Goal: Task Accomplishment & Management: Use online tool/utility

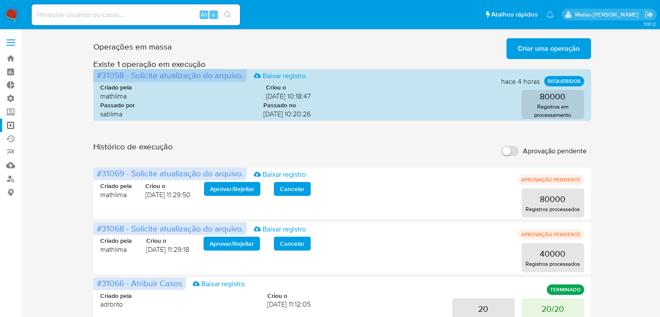
click at [11, 47] on label at bounding box center [11, 42] width 22 height 18
click at [0, 0] on input "checkbox" at bounding box center [0, 0] width 0 height 0
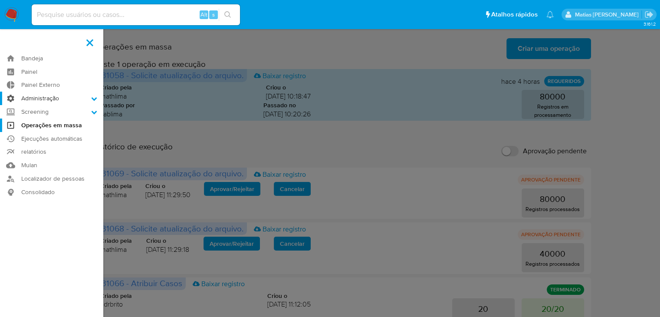
click at [96, 99] on icon at bounding box center [94, 99] width 6 height 6
click at [0, 0] on input "Administração" at bounding box center [0, 0] width 0 height 0
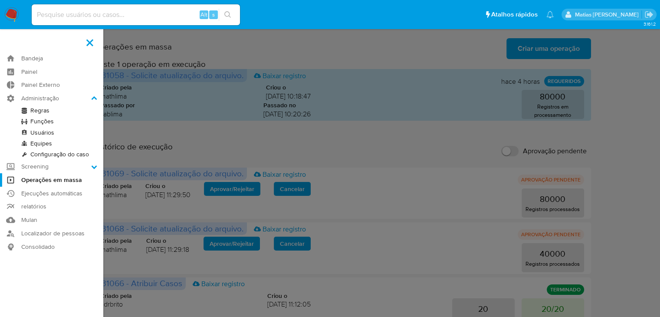
click at [52, 112] on link "Regras" at bounding box center [51, 110] width 103 height 11
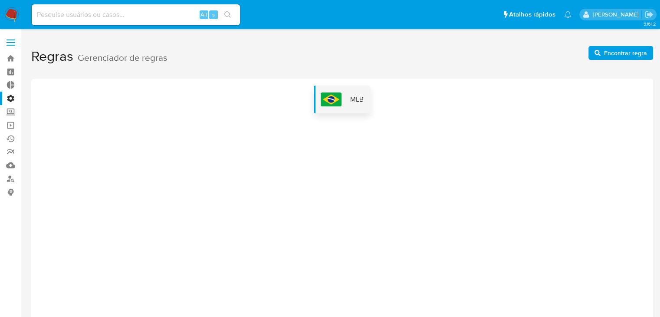
click at [333, 101] on img at bounding box center [331, 99] width 21 height 14
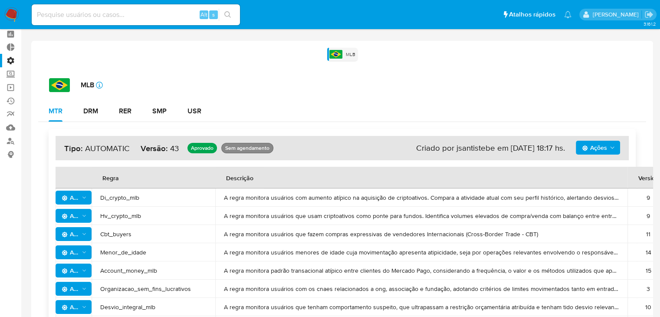
scroll to position [35, 0]
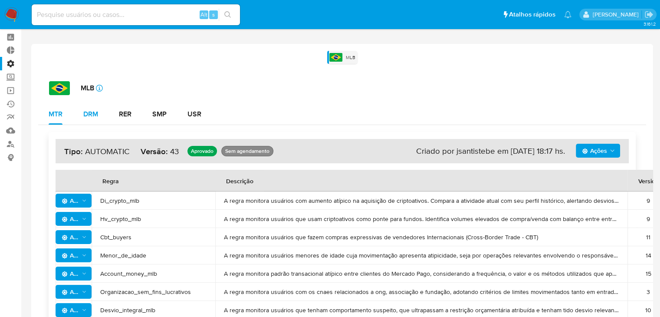
click at [85, 114] on div "DRM" at bounding box center [90, 114] width 15 height 7
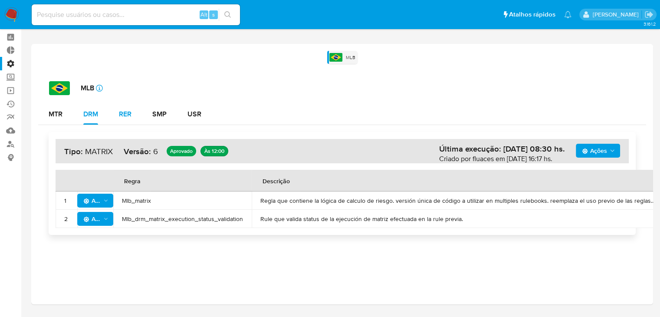
click at [125, 115] on div "RER" at bounding box center [125, 114] width 13 height 7
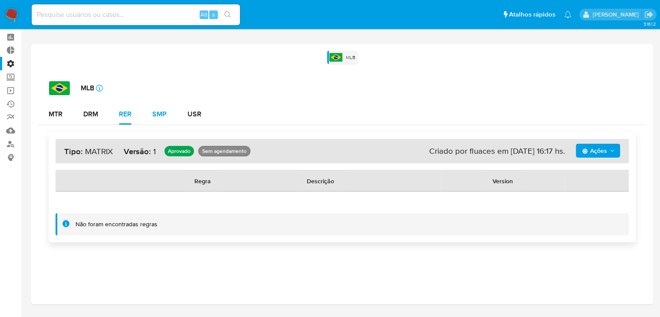
click at [154, 112] on div "SMP" at bounding box center [159, 114] width 14 height 7
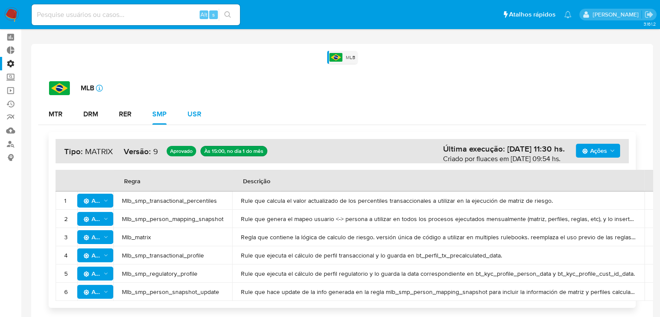
click at [194, 113] on div "USR" at bounding box center [195, 114] width 14 height 7
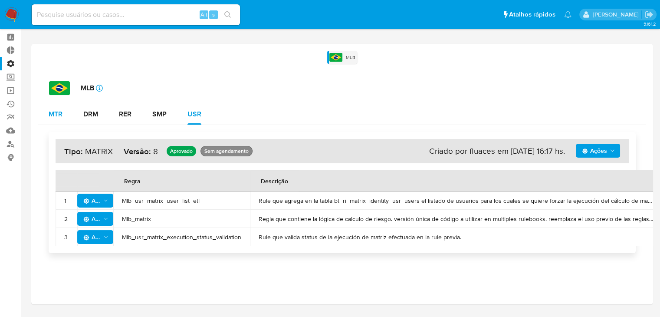
click at [55, 111] on div "MTR" at bounding box center [56, 114] width 14 height 7
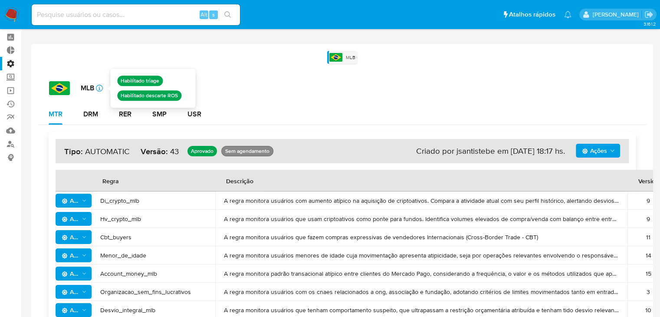
click at [100, 87] on icon "icon-info-16" at bounding box center [99, 88] width 7 height 7
click at [247, 89] on div "MLB icon-info-16" at bounding box center [347, 88] width 597 height 14
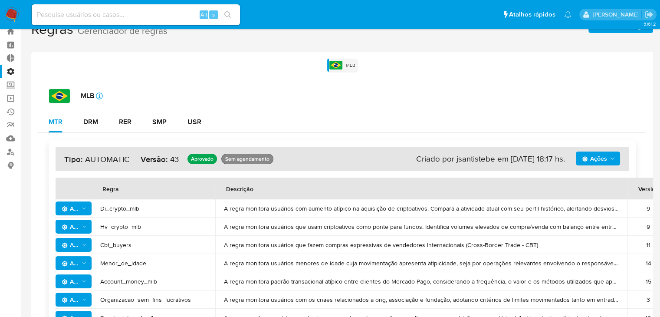
scroll to position [0, 0]
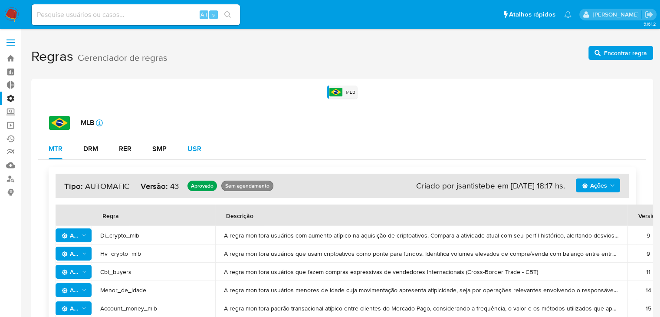
click at [187, 151] on button "USR" at bounding box center [194, 148] width 35 height 21
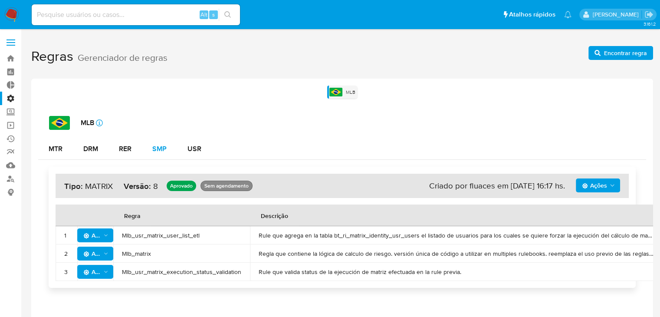
click at [165, 151] on div "SMP" at bounding box center [159, 148] width 14 height 7
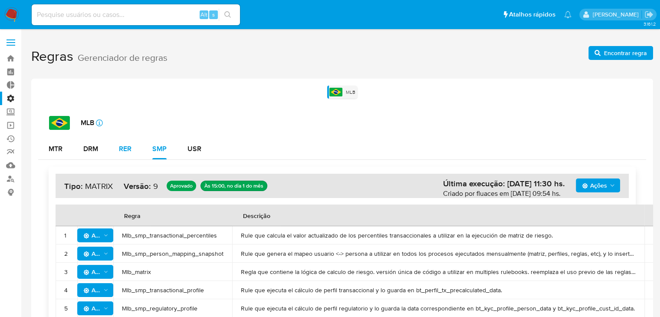
click at [124, 148] on div "RER" at bounding box center [125, 148] width 13 height 7
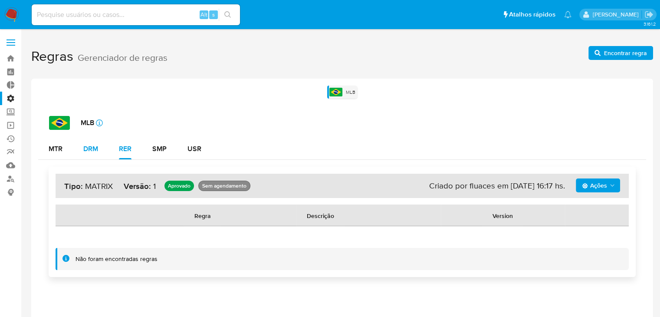
click at [92, 147] on div "DRM" at bounding box center [90, 148] width 15 height 7
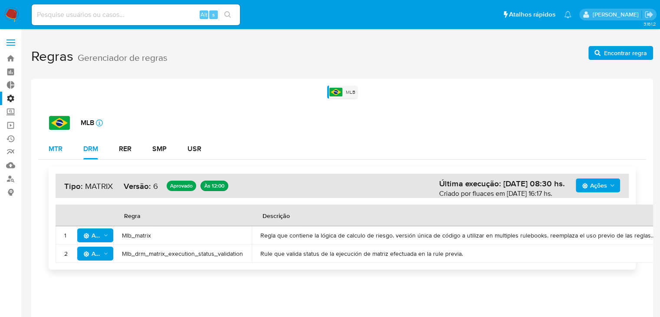
click at [56, 145] on div "MTR" at bounding box center [56, 148] width 14 height 7
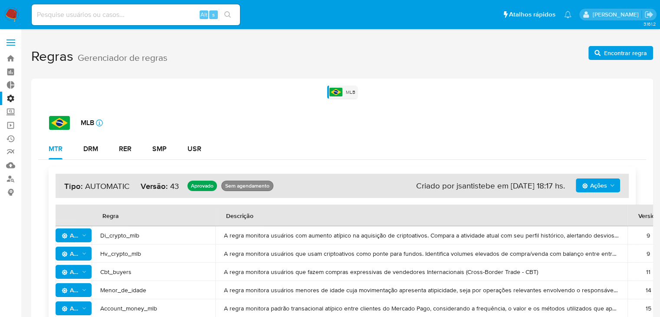
click at [13, 99] on label "Administração" at bounding box center [51, 98] width 103 height 13
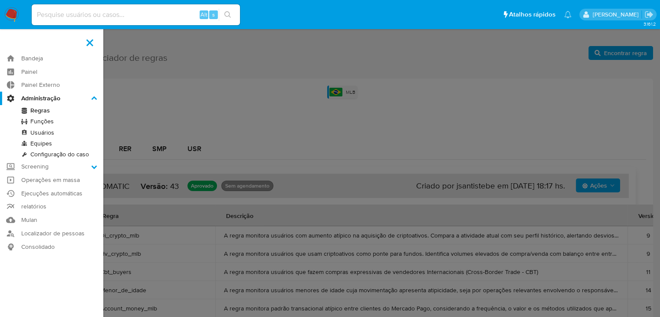
click at [0, 0] on input "Administração" at bounding box center [0, 0] width 0 height 0
click at [94, 97] on icon at bounding box center [95, 97] width 6 height 3
click at [0, 0] on input "Administração" at bounding box center [0, 0] width 0 height 0
click at [41, 111] on link "Regras" at bounding box center [51, 110] width 103 height 11
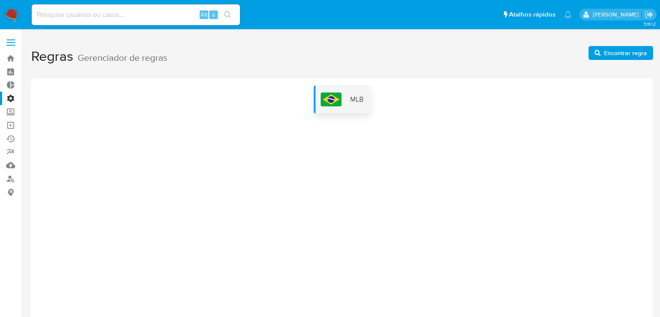
click at [365, 107] on div "MLB" at bounding box center [342, 100] width 57 height 28
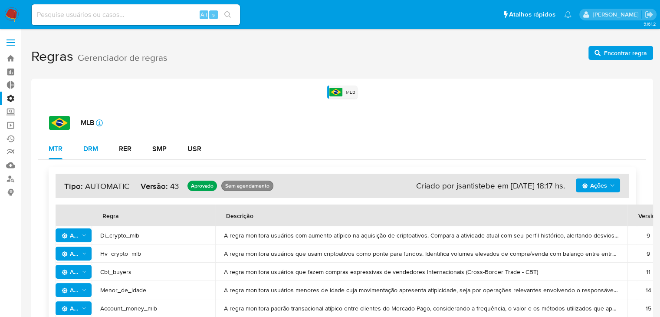
click at [96, 150] on div "DRM" at bounding box center [90, 148] width 15 height 7
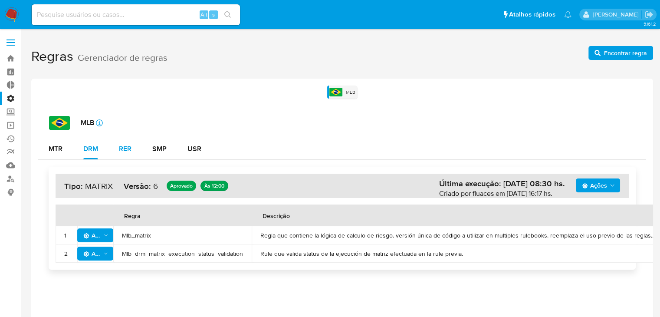
click at [129, 150] on div "RER" at bounding box center [125, 148] width 13 height 7
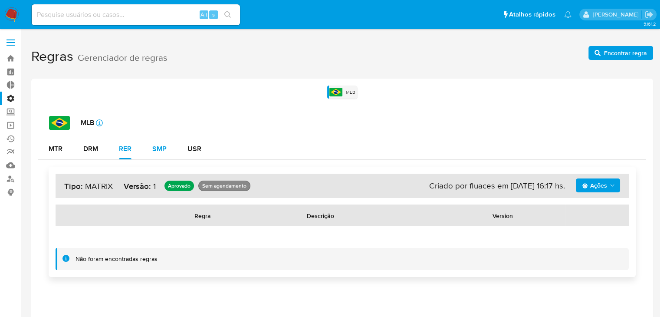
click at [164, 148] on div "SMP" at bounding box center [159, 148] width 14 height 7
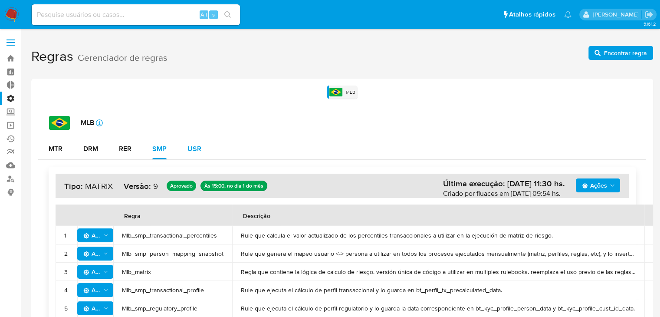
click at [200, 148] on div "USR" at bounding box center [195, 148] width 14 height 7
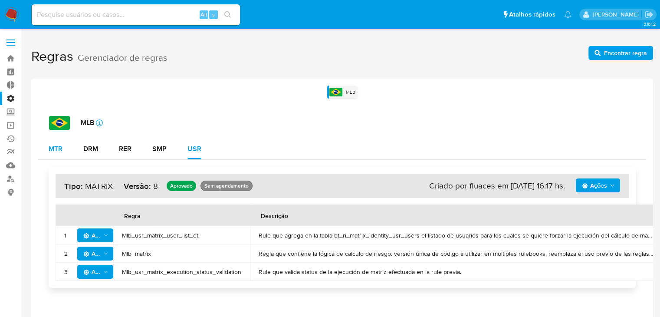
click at [61, 148] on div "MTR" at bounding box center [56, 148] width 14 height 7
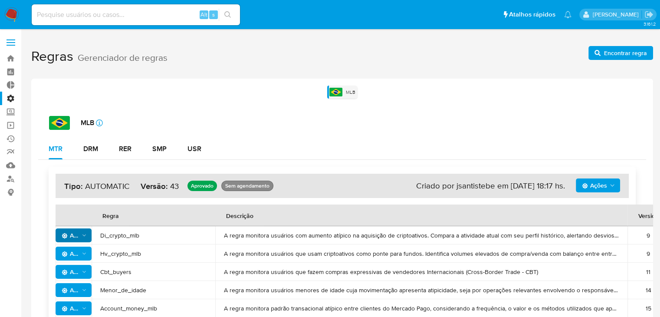
click at [86, 238] on icon "Ações" at bounding box center [84, 235] width 6 height 7
click at [278, 247] on td "A regra monitora usuários que usam criptoativos como ponte para fundos. Identif…" at bounding box center [421, 253] width 412 height 18
click at [68, 235] on span "Ações" at bounding box center [71, 235] width 18 height 14
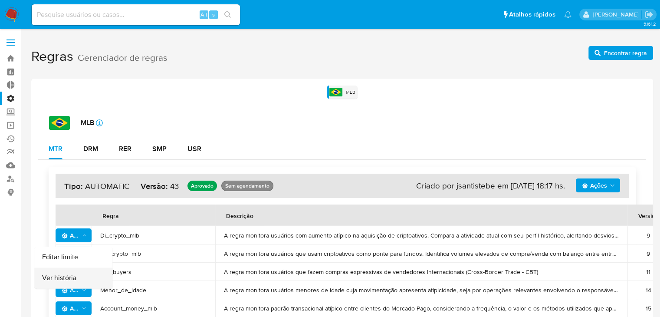
click at [65, 277] on button "Ver história" at bounding box center [73, 278] width 78 height 21
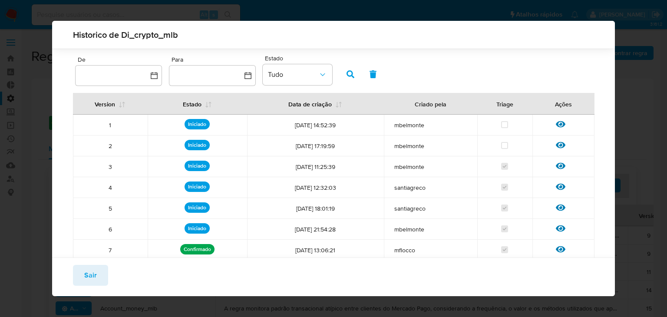
scroll to position [47, 0]
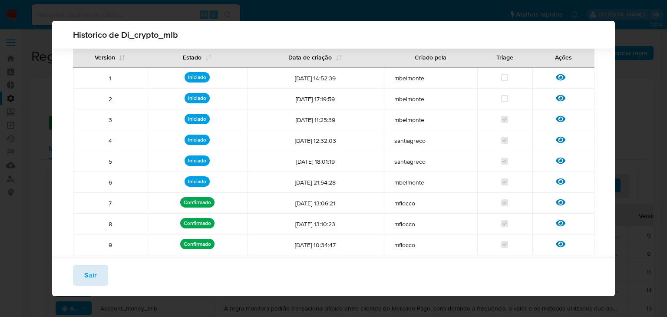
click at [90, 277] on span "Sair" at bounding box center [90, 275] width 13 height 19
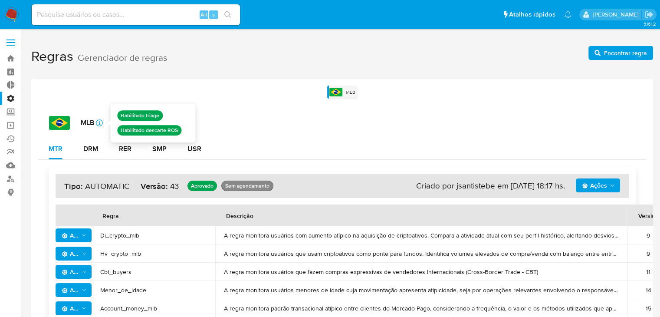
click at [101, 122] on icon "icon-info-16" at bounding box center [99, 122] width 7 height 7
click at [311, 122] on div "MLB icon-info-16" at bounding box center [347, 123] width 597 height 14
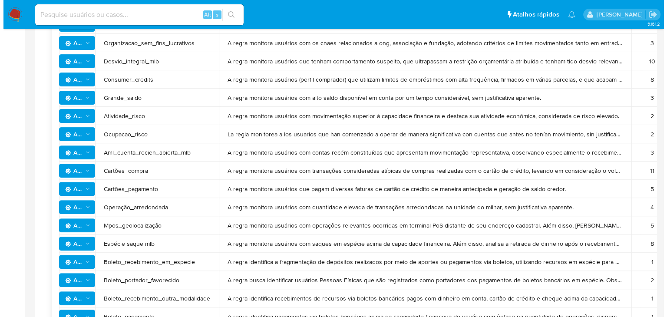
scroll to position [287, 0]
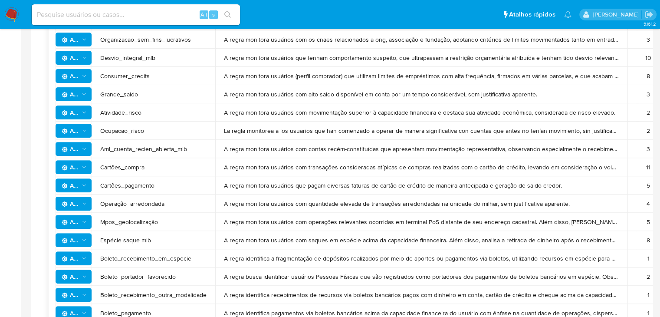
click at [86, 205] on icon "Ações" at bounding box center [84, 203] width 6 height 7
click at [76, 226] on button "Ver história" at bounding box center [73, 225] width 78 height 21
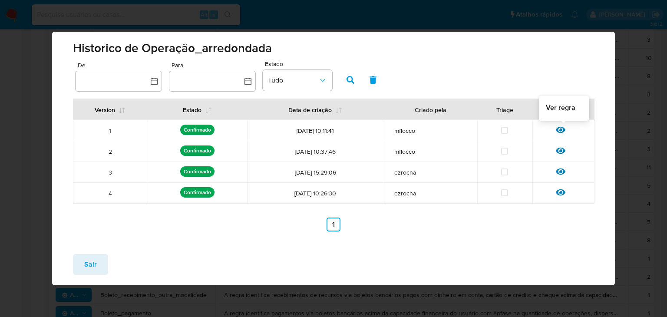
click at [562, 128] on icon at bounding box center [561, 130] width 10 height 7
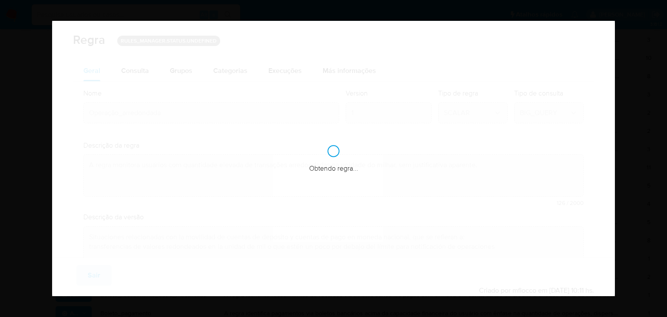
checkbox input "true"
type textarea "Situaciones relacionadas con la movilidad de cuentas de depósito y cuentas de p…"
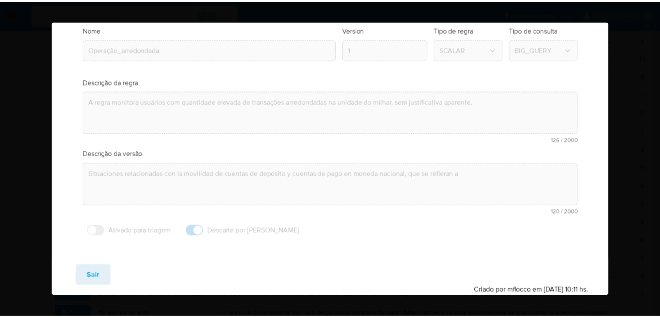
scroll to position [0, 0]
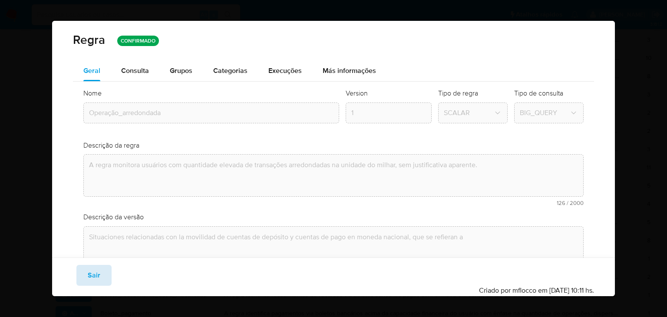
click at [89, 276] on span "Sair" at bounding box center [94, 275] width 13 height 19
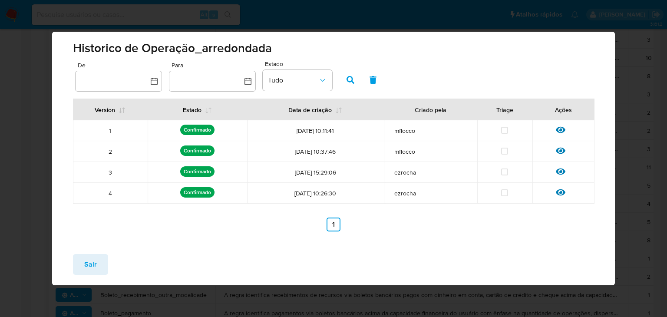
click at [91, 262] on span "Sair" at bounding box center [90, 264] width 13 height 19
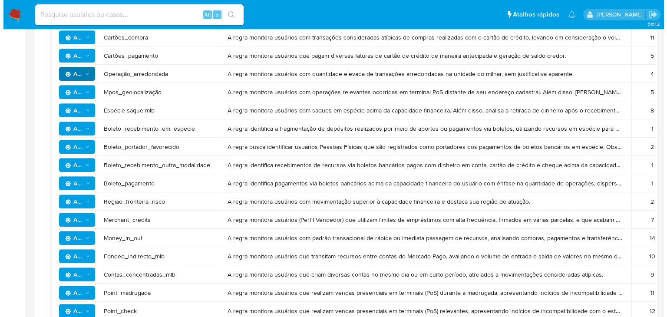
scroll to position [413, 0]
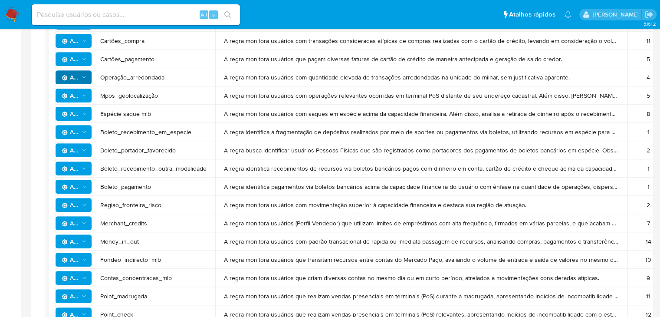
click at [86, 207] on icon "Ações" at bounding box center [84, 204] width 6 height 7
click at [80, 226] on button "Ver história" at bounding box center [73, 227] width 78 height 21
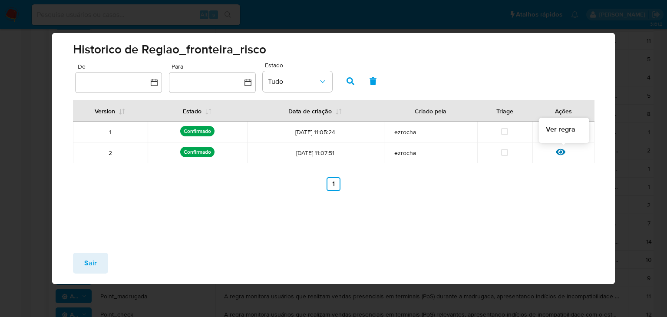
click at [564, 152] on icon at bounding box center [561, 152] width 10 height 7
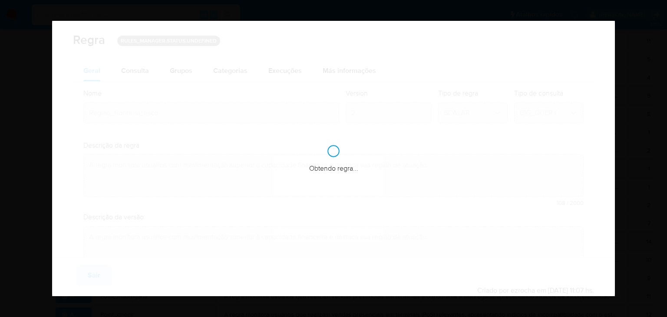
checkbox input "true"
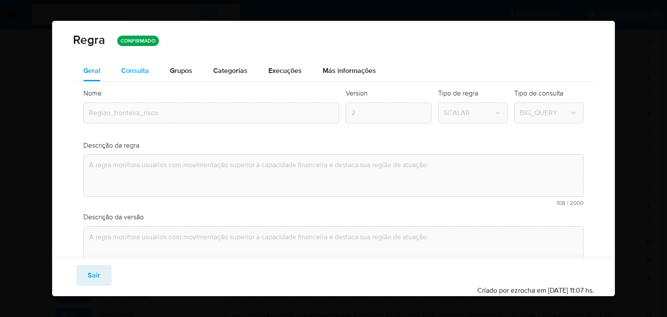
click at [132, 73] on span "Consulta" at bounding box center [135, 71] width 28 height 10
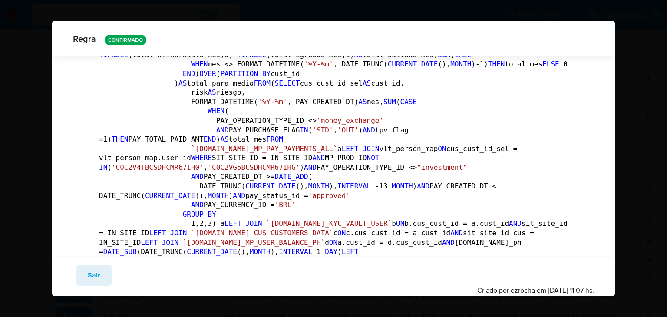
scroll to position [2174, 0]
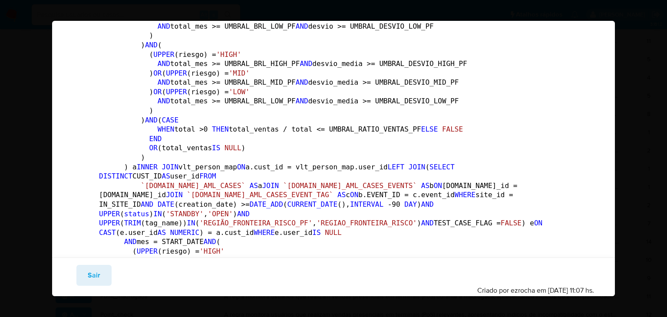
scroll to position [0, 0]
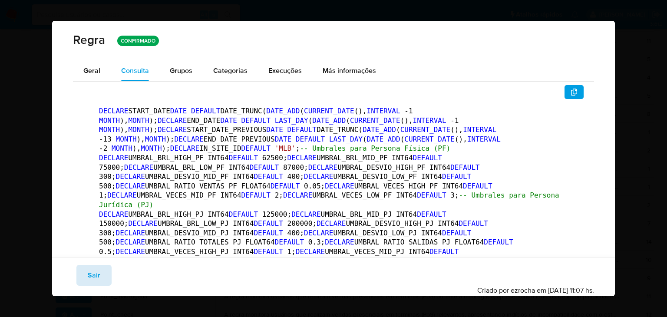
click at [98, 280] on span "Sair" at bounding box center [94, 275] width 13 height 19
